Goal: Task Accomplishment & Management: Manage account settings

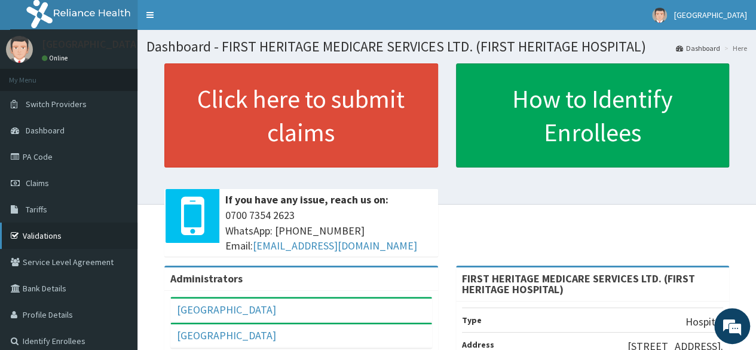
click at [43, 231] on link "Validations" at bounding box center [68, 235] width 137 height 26
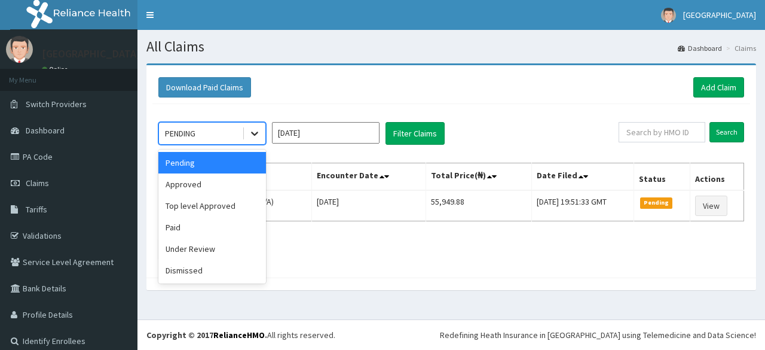
click at [257, 135] on icon at bounding box center [255, 133] width 12 height 12
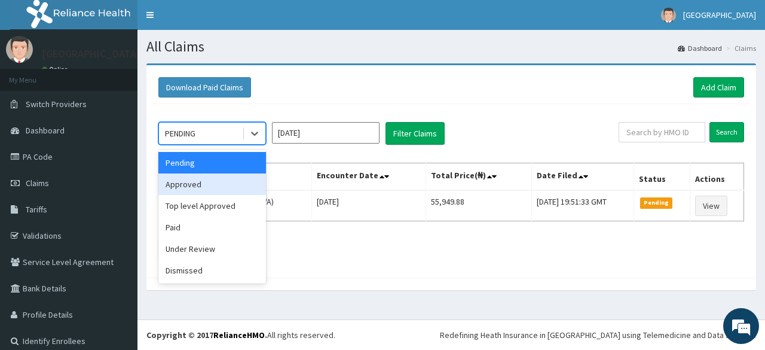
click at [238, 182] on div "Approved" at bounding box center [212, 184] width 108 height 22
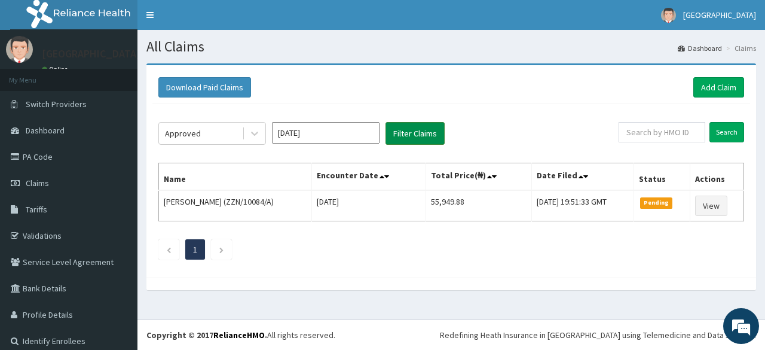
click at [401, 135] on button "Filter Claims" at bounding box center [415, 133] width 59 height 23
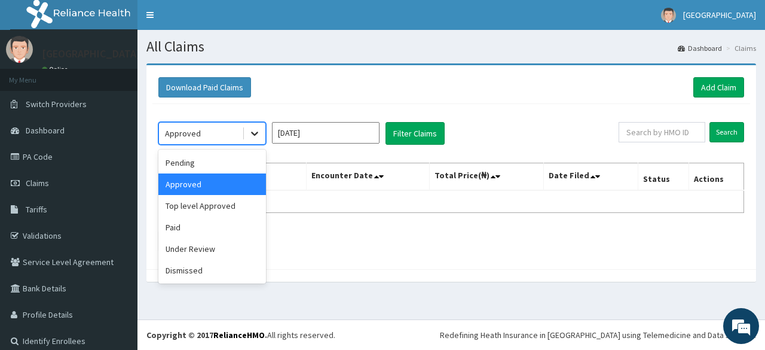
click at [257, 136] on icon at bounding box center [255, 133] width 12 height 12
click at [212, 204] on div "Top level Approved" at bounding box center [212, 206] width 108 height 22
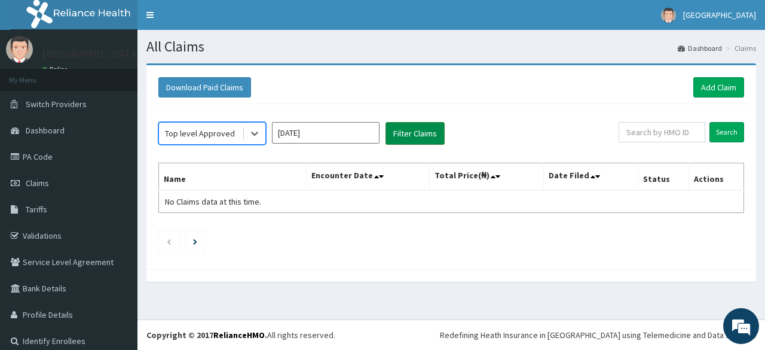
click at [411, 129] on button "Filter Claims" at bounding box center [415, 133] width 59 height 23
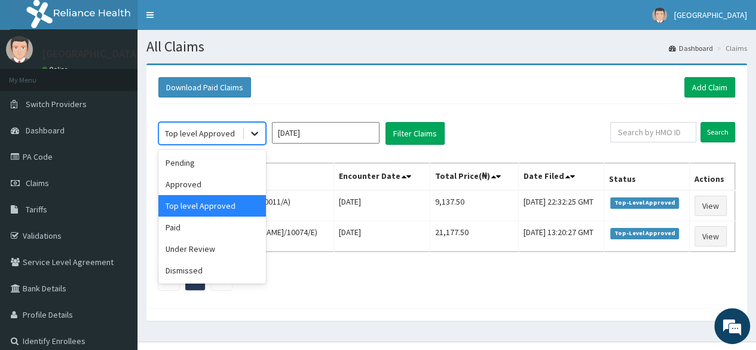
click at [255, 139] on div at bounding box center [255, 134] width 22 height 22
click at [215, 171] on div "Pending" at bounding box center [212, 163] width 108 height 22
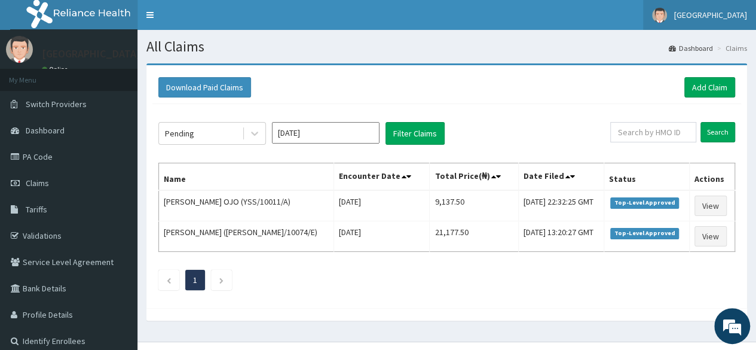
click at [690, 10] on span "[GEOGRAPHIC_DATA]" at bounding box center [710, 15] width 73 height 11
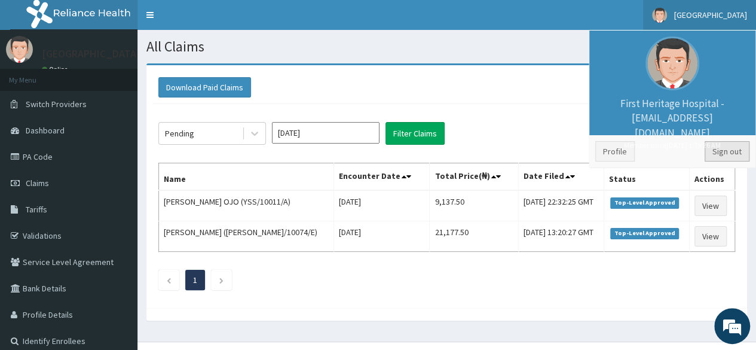
click at [728, 152] on link "Sign out" at bounding box center [727, 151] width 45 height 20
